Goal: Task Accomplishment & Management: Use online tool/utility

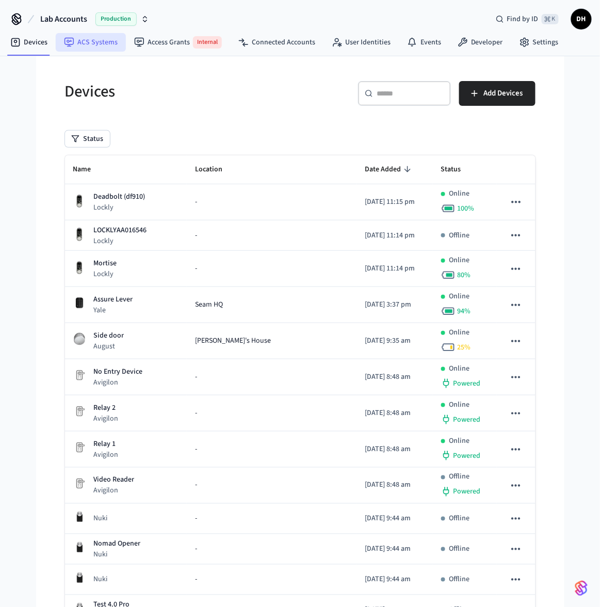
click at [97, 46] on link "ACS Systems" at bounding box center [91, 42] width 70 height 19
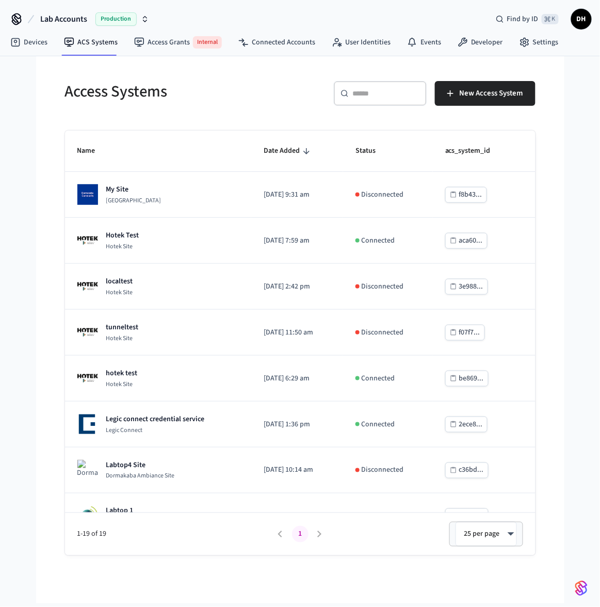
click at [215, 99] on h5 "Access Systems" at bounding box center [179, 91] width 229 height 21
click at [198, 73] on div "Access Systems" at bounding box center [174, 91] width 242 height 45
click at [457, 88] on button "New Access System" at bounding box center [485, 93] width 101 height 25
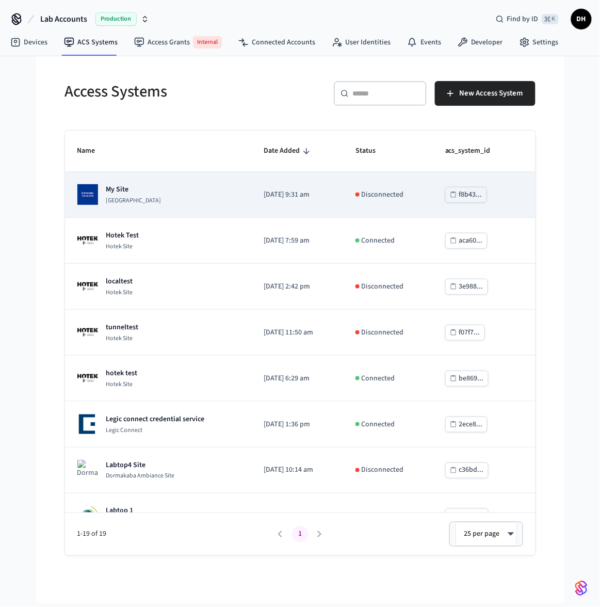
click at [199, 188] on div "My Site [GEOGRAPHIC_DATA]" at bounding box center [158, 194] width 162 height 21
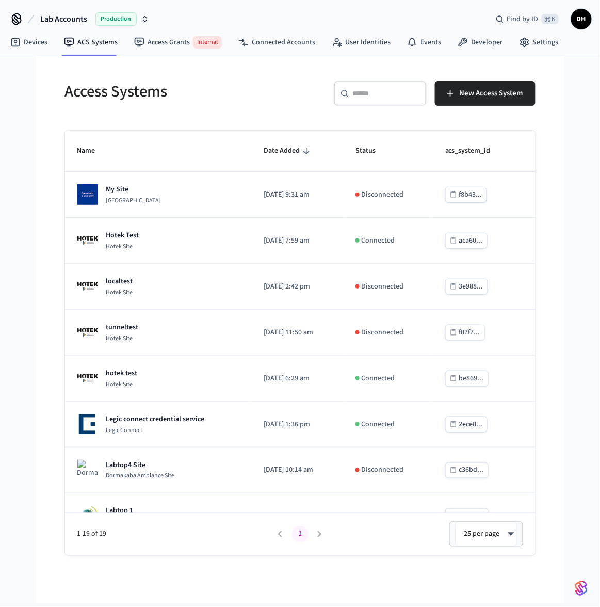
click at [403, 89] on input "text" at bounding box center [386, 93] width 67 height 10
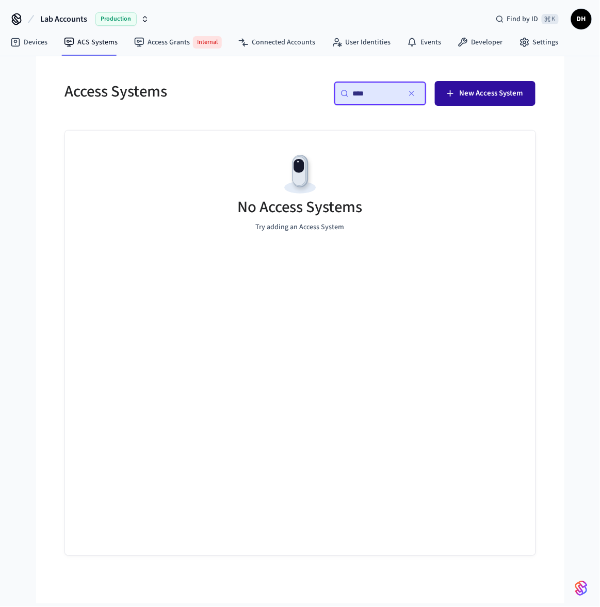
type input "****"
click at [492, 83] on button "New Access System" at bounding box center [485, 93] width 101 height 25
